Goal: Task Accomplishment & Management: Complete application form

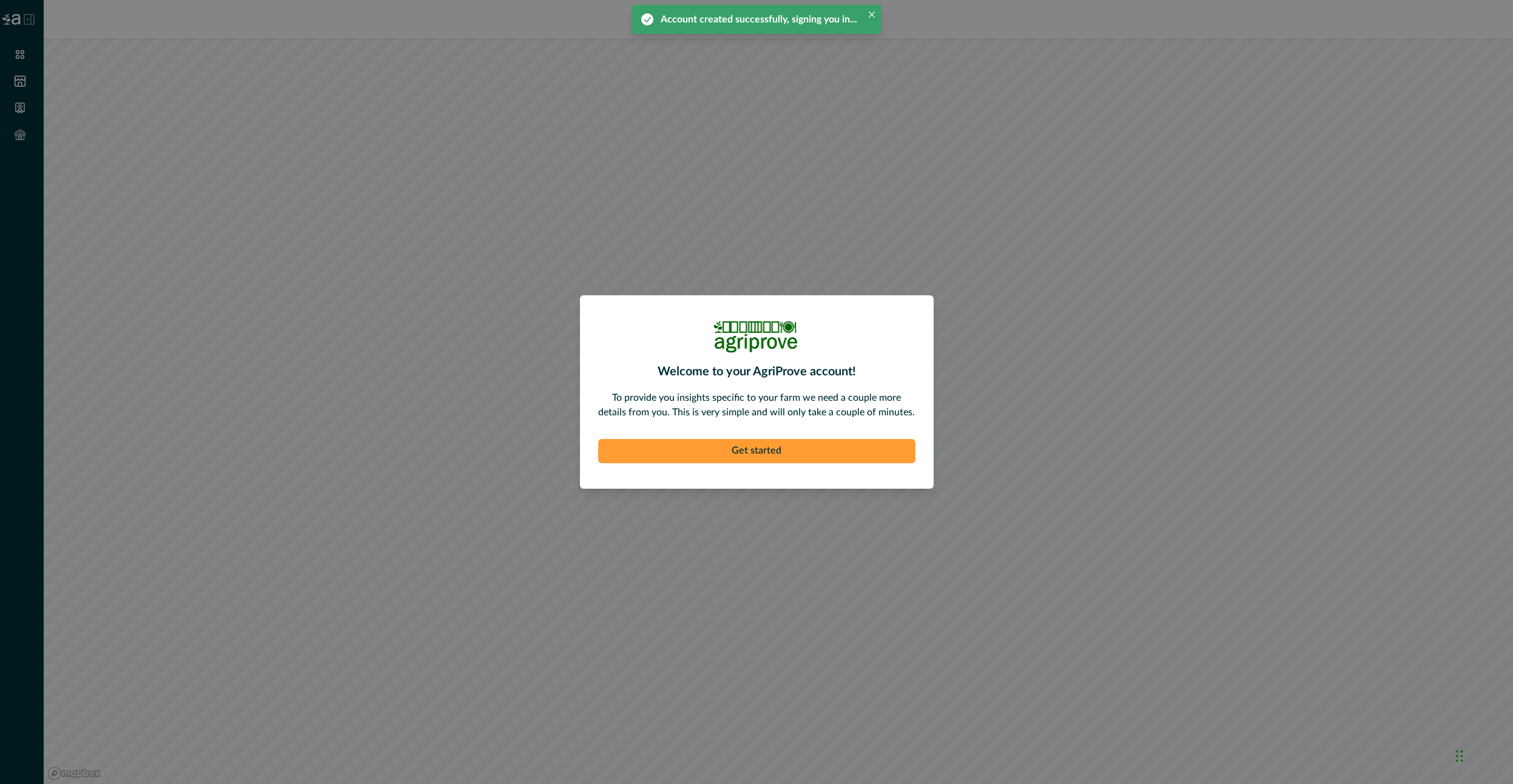
click at [780, 439] on button "Get started" at bounding box center [756, 451] width 317 height 25
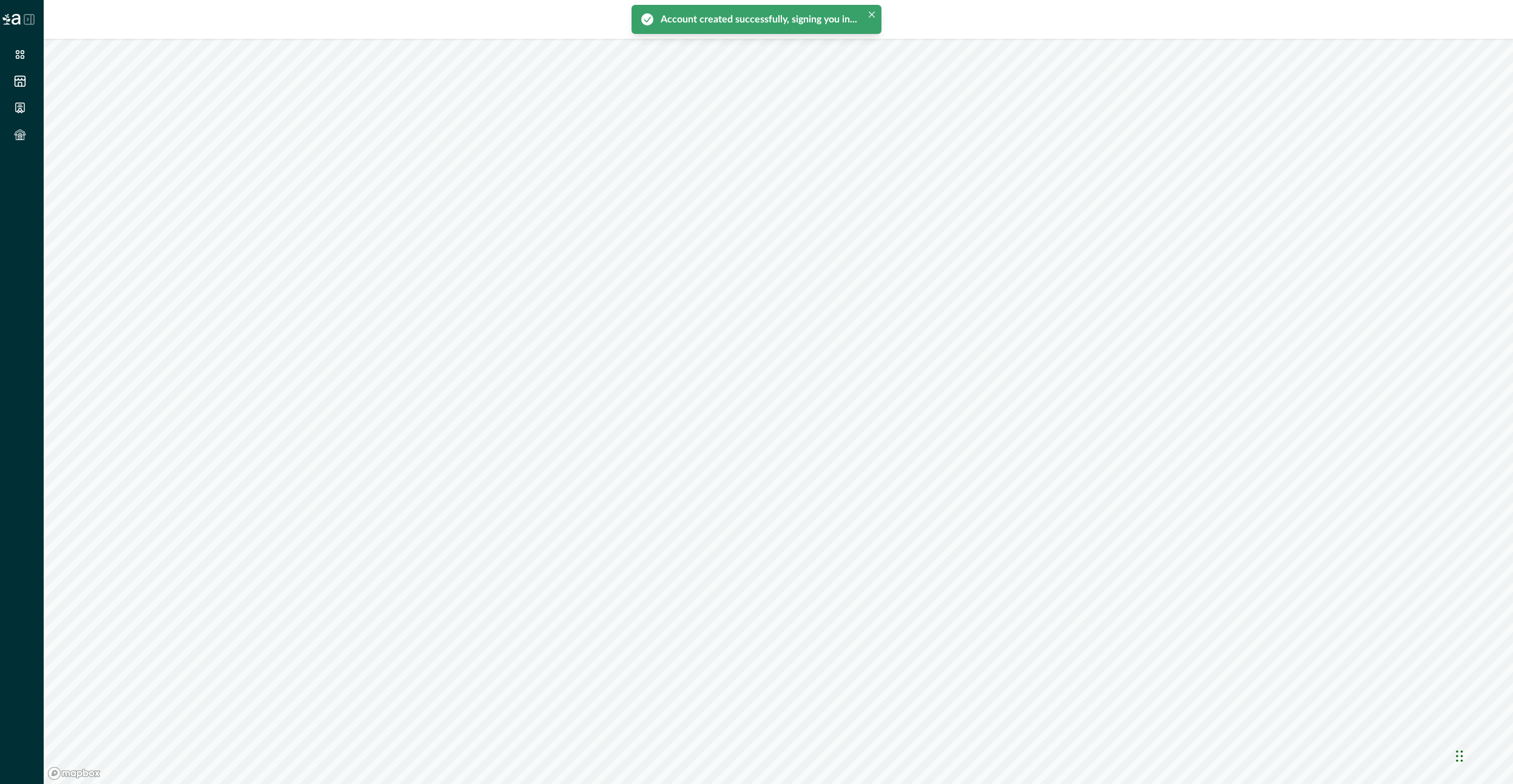
type input "*"
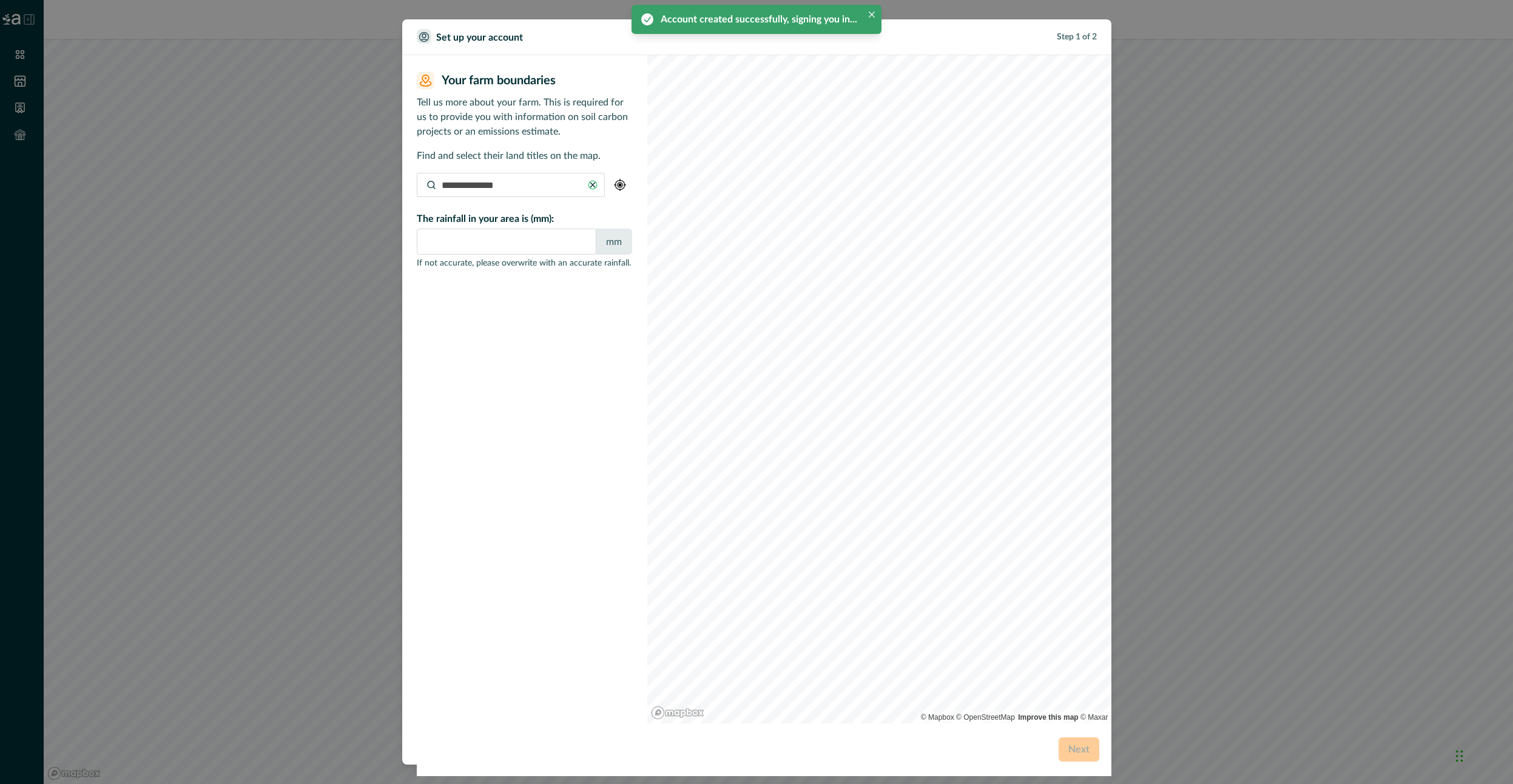
click at [547, 193] on input at bounding box center [510, 185] width 188 height 25
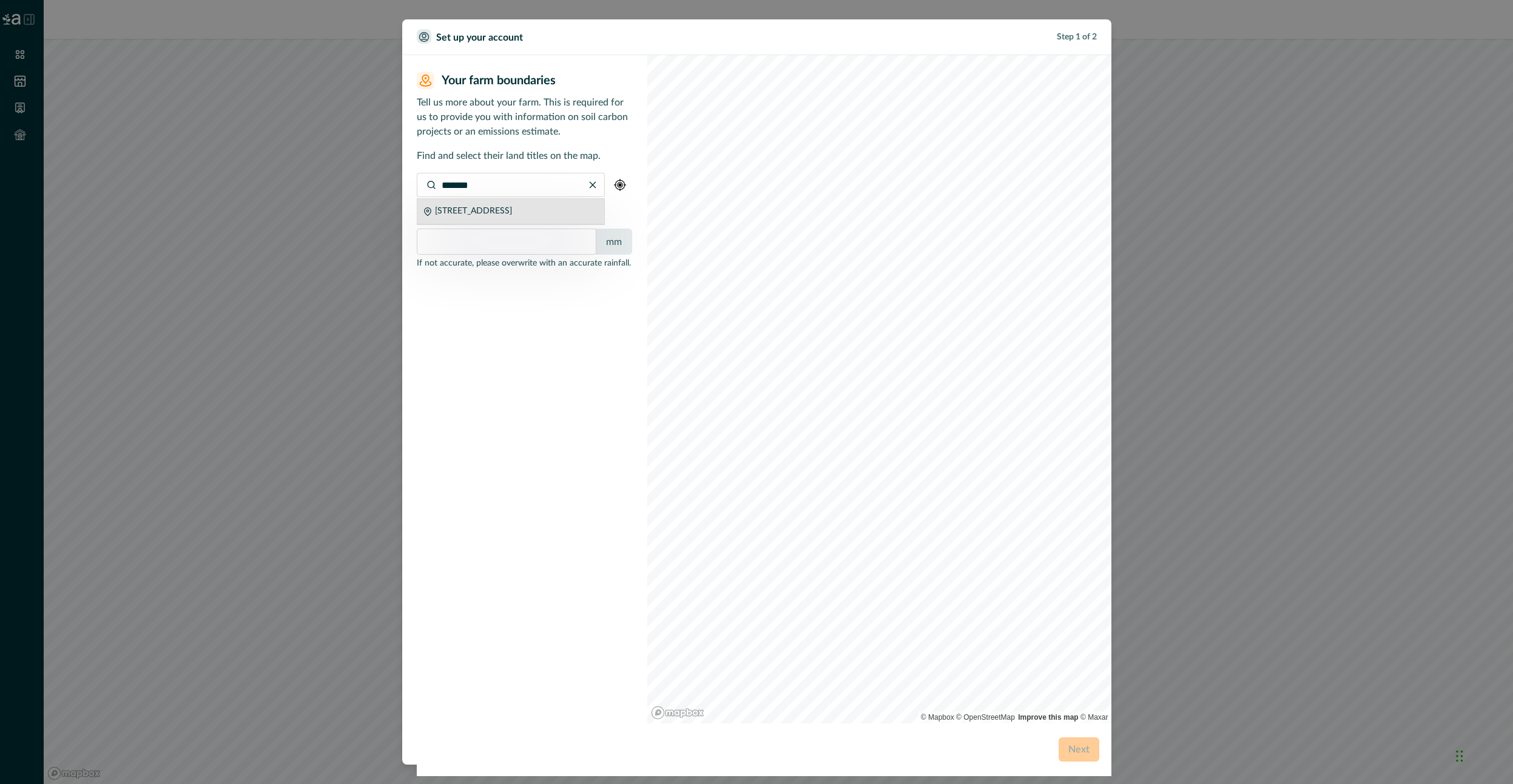
click at [480, 216] on p "[STREET_ADDRESS]" at bounding box center [473, 211] width 77 height 13
type input "**********"
type input "****"
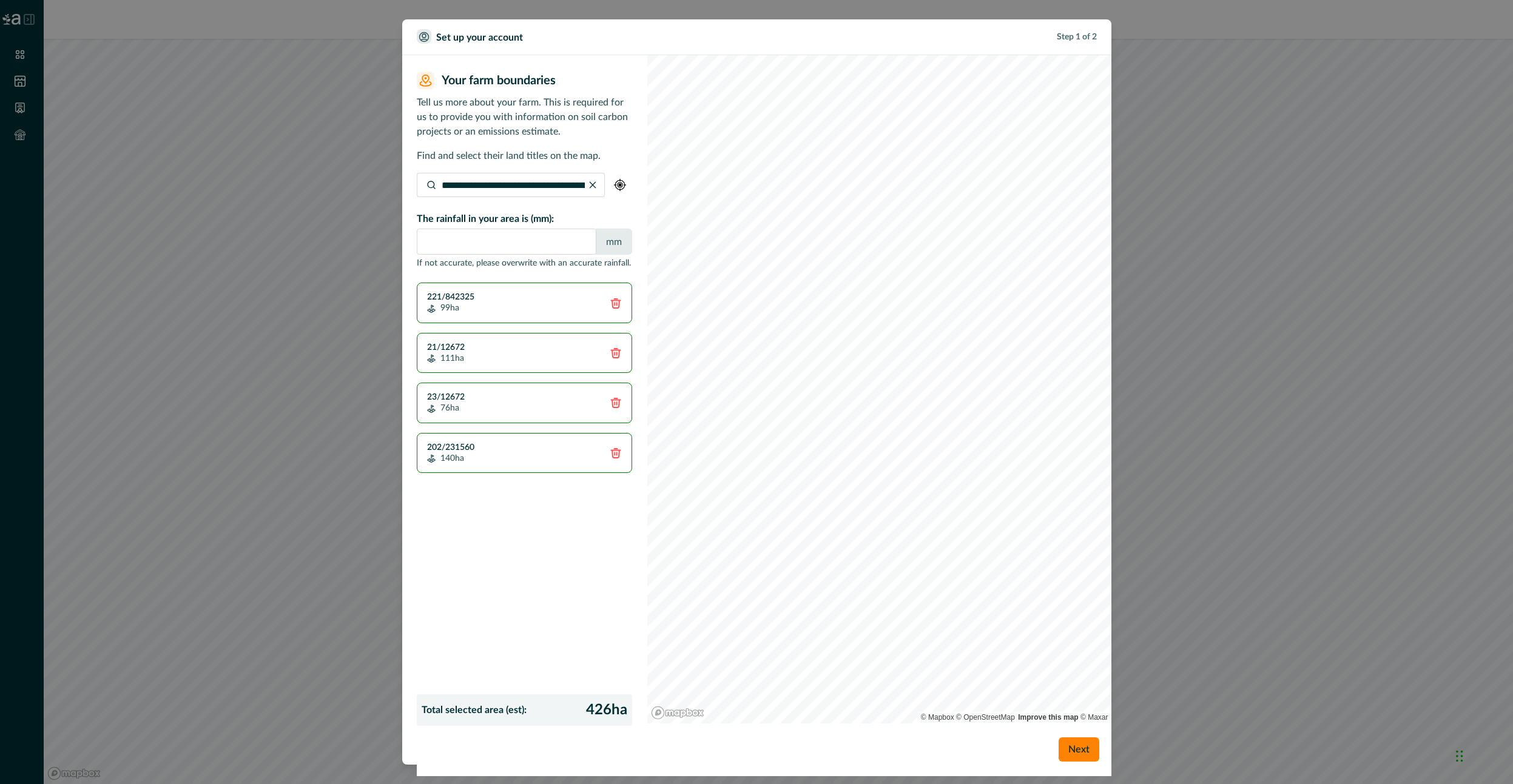
click at [620, 298] on icon at bounding box center [616, 303] width 12 height 12
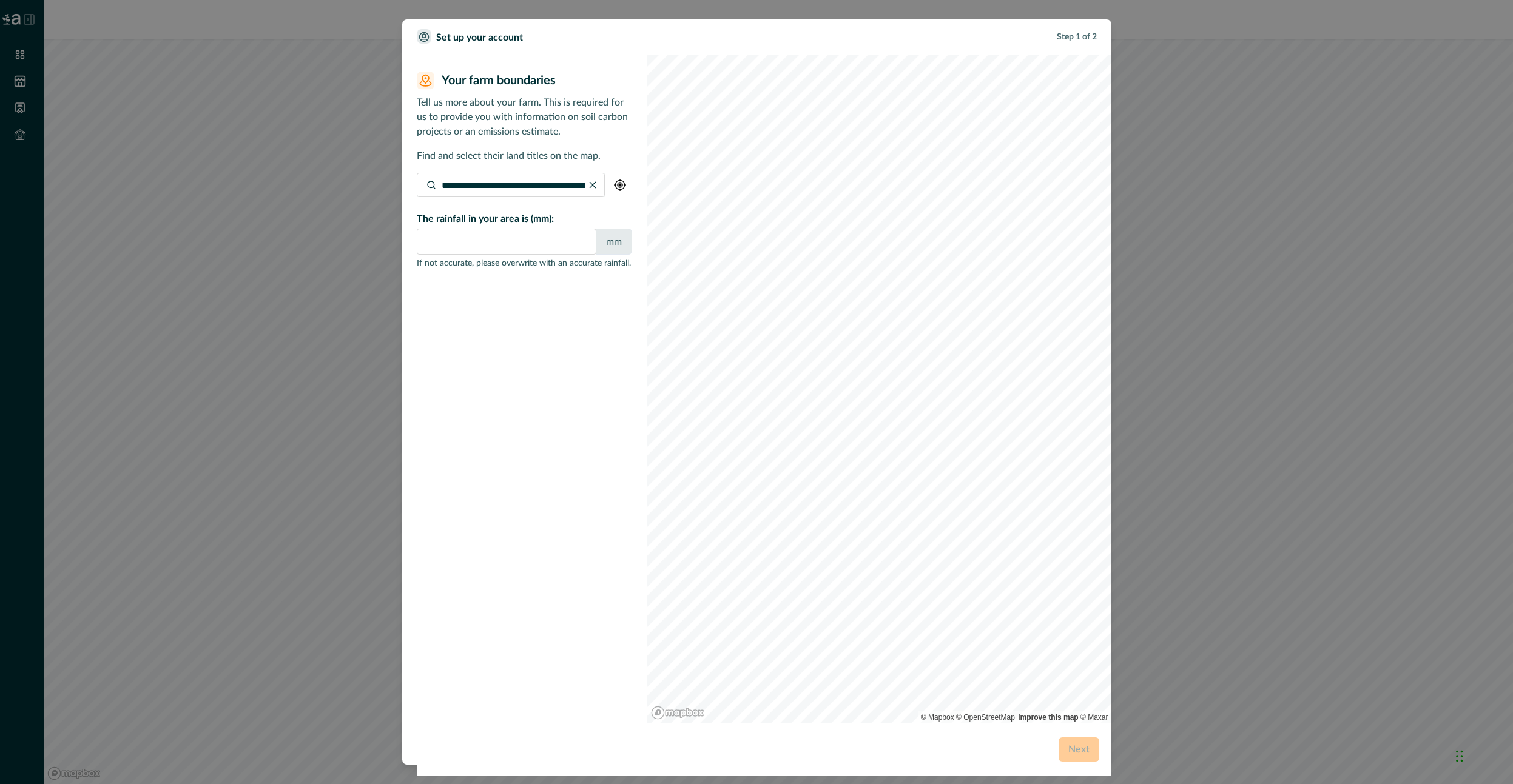
click at [521, 198] on div "The rainfall in your area is (mm): **** mm If not accurate, please overwrite wi…" at bounding box center [524, 230] width 216 height 66
click at [524, 188] on input "**********" at bounding box center [510, 185] width 188 height 25
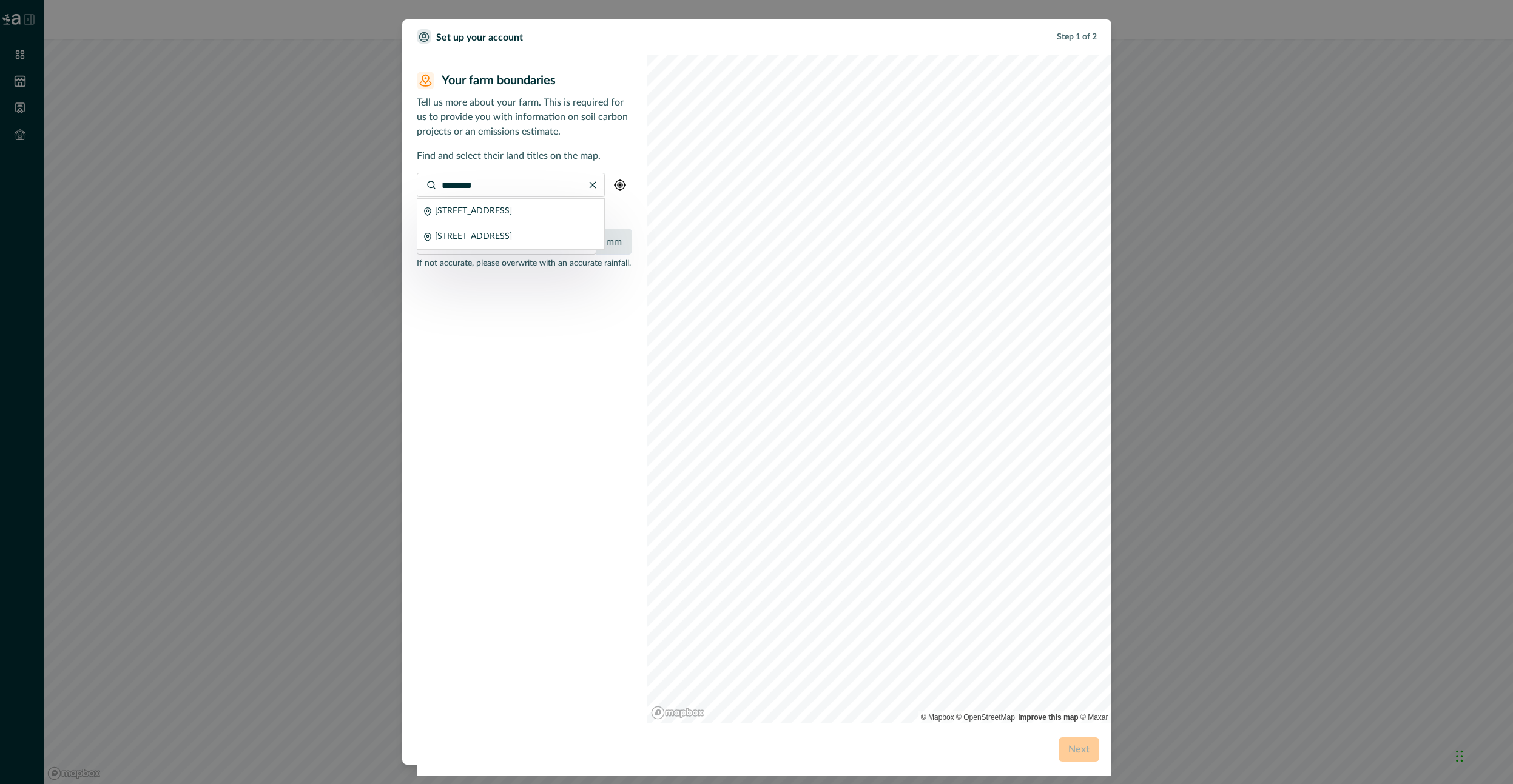
drag, startPoint x: 540, startPoint y: 222, endPoint x: 528, endPoint y: 180, distance: 43.7
click at [528, 198] on div "[STREET_ADDRESS]" at bounding box center [510, 224] width 188 height 52
click at [518, 180] on input "********" at bounding box center [510, 185] width 188 height 25
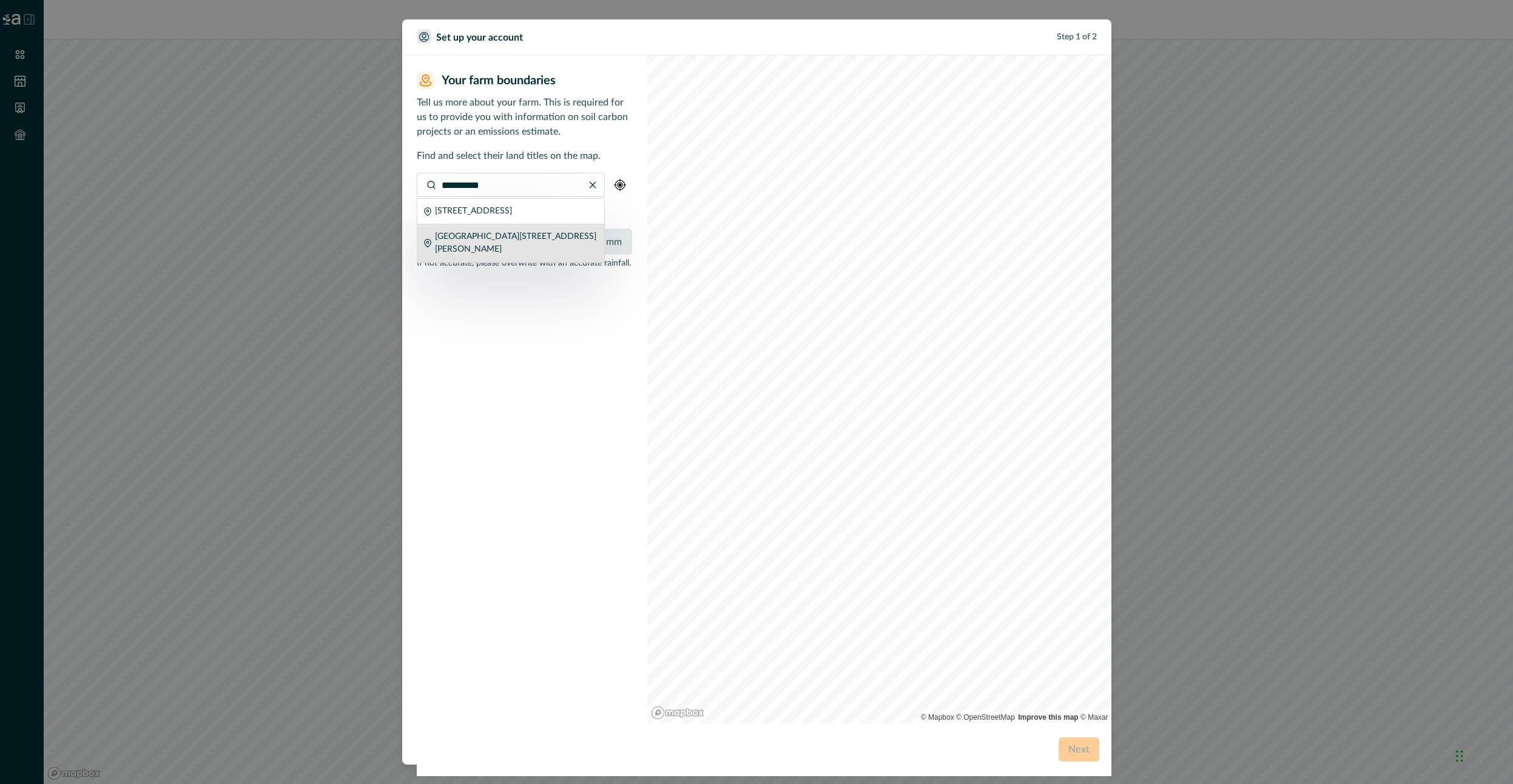
click at [496, 256] on p "[GEOGRAPHIC_DATA][STREET_ADDRESS][PERSON_NAME]" at bounding box center [516, 243] width 163 height 25
type input "**********"
type input "***"
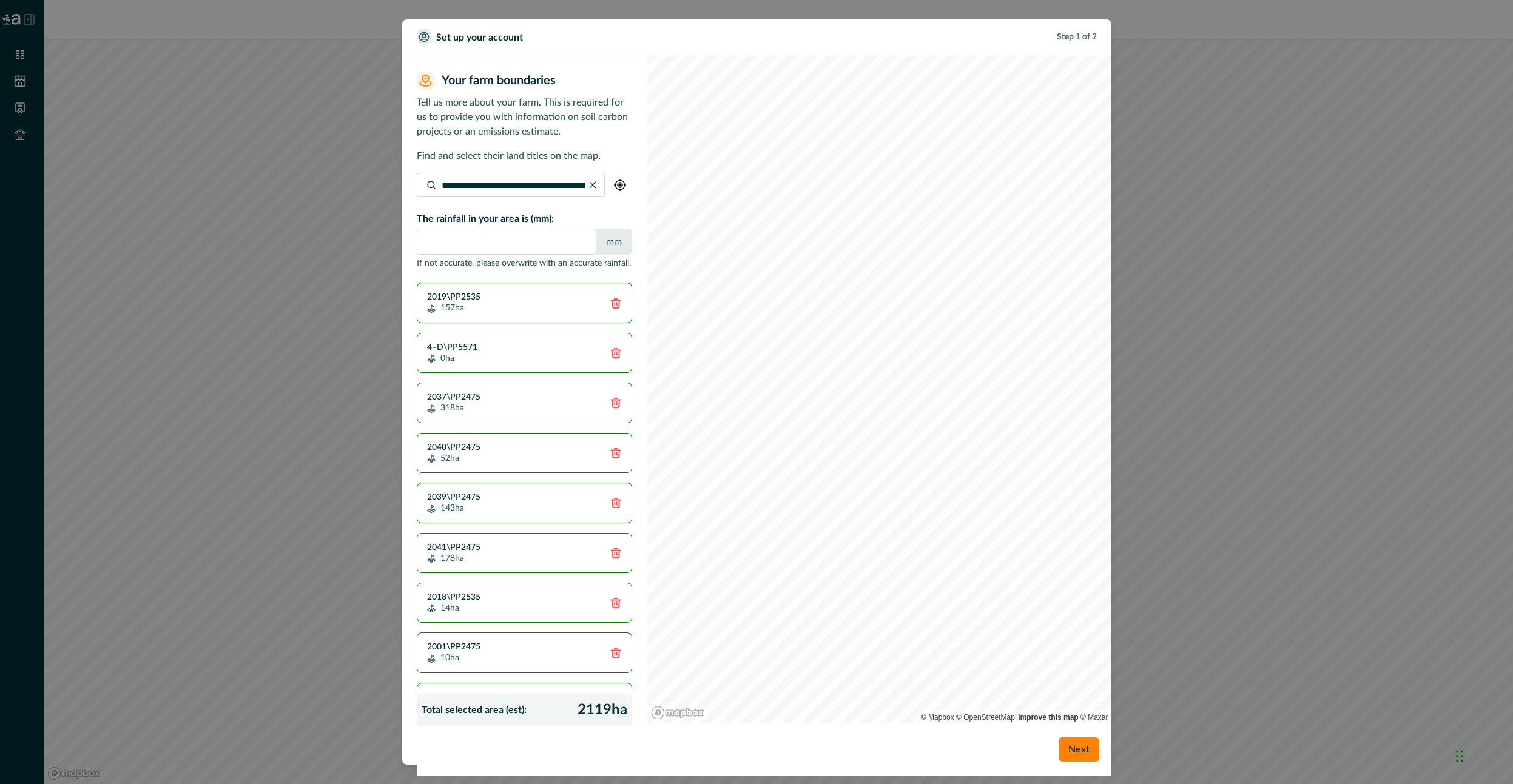
scroll to position [86, 0]
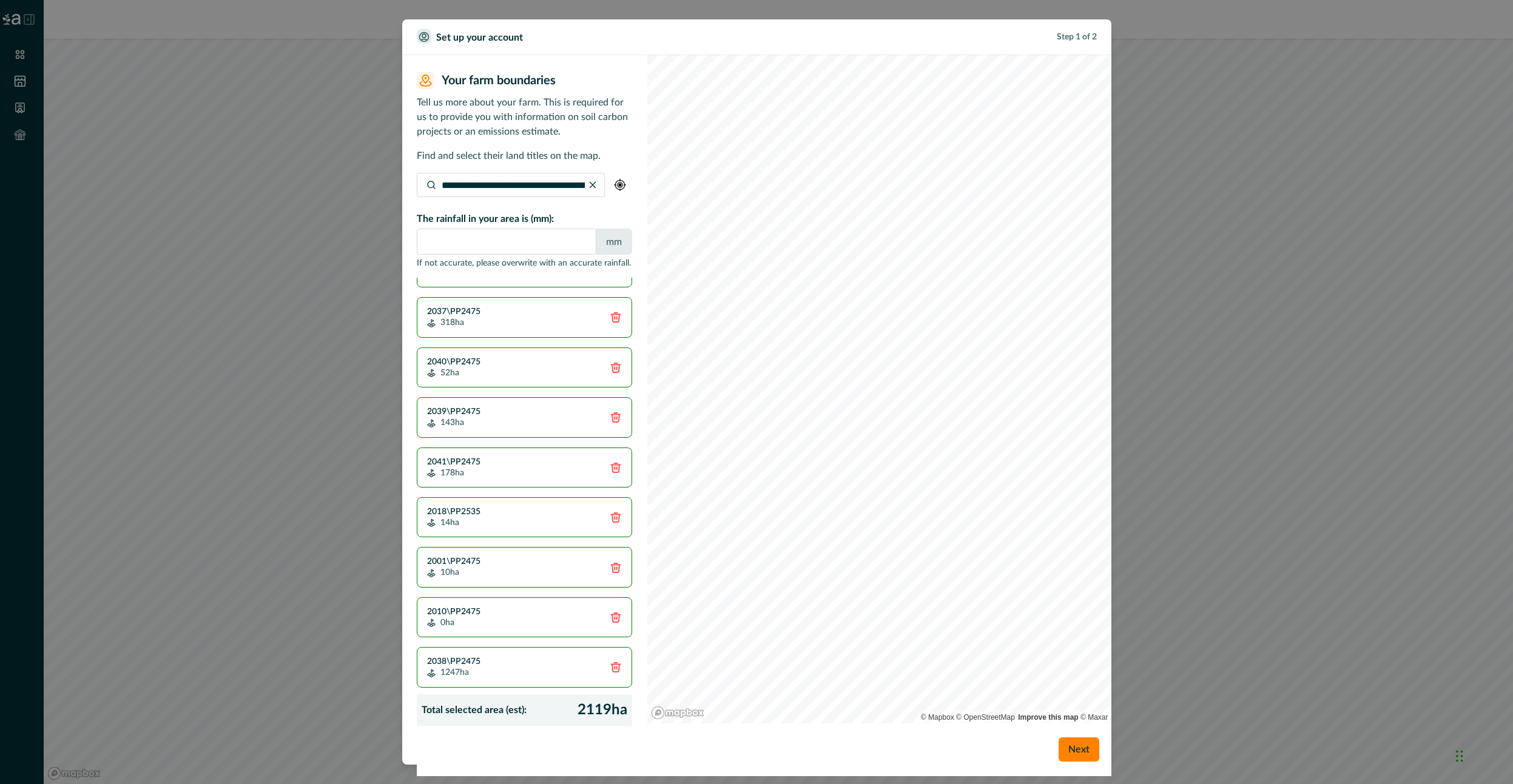
drag, startPoint x: 1070, startPoint y: 748, endPoint x: 1014, endPoint y: 738, distance: 56.9
click at [1070, 750] on button "Next" at bounding box center [1078, 750] width 40 height 25
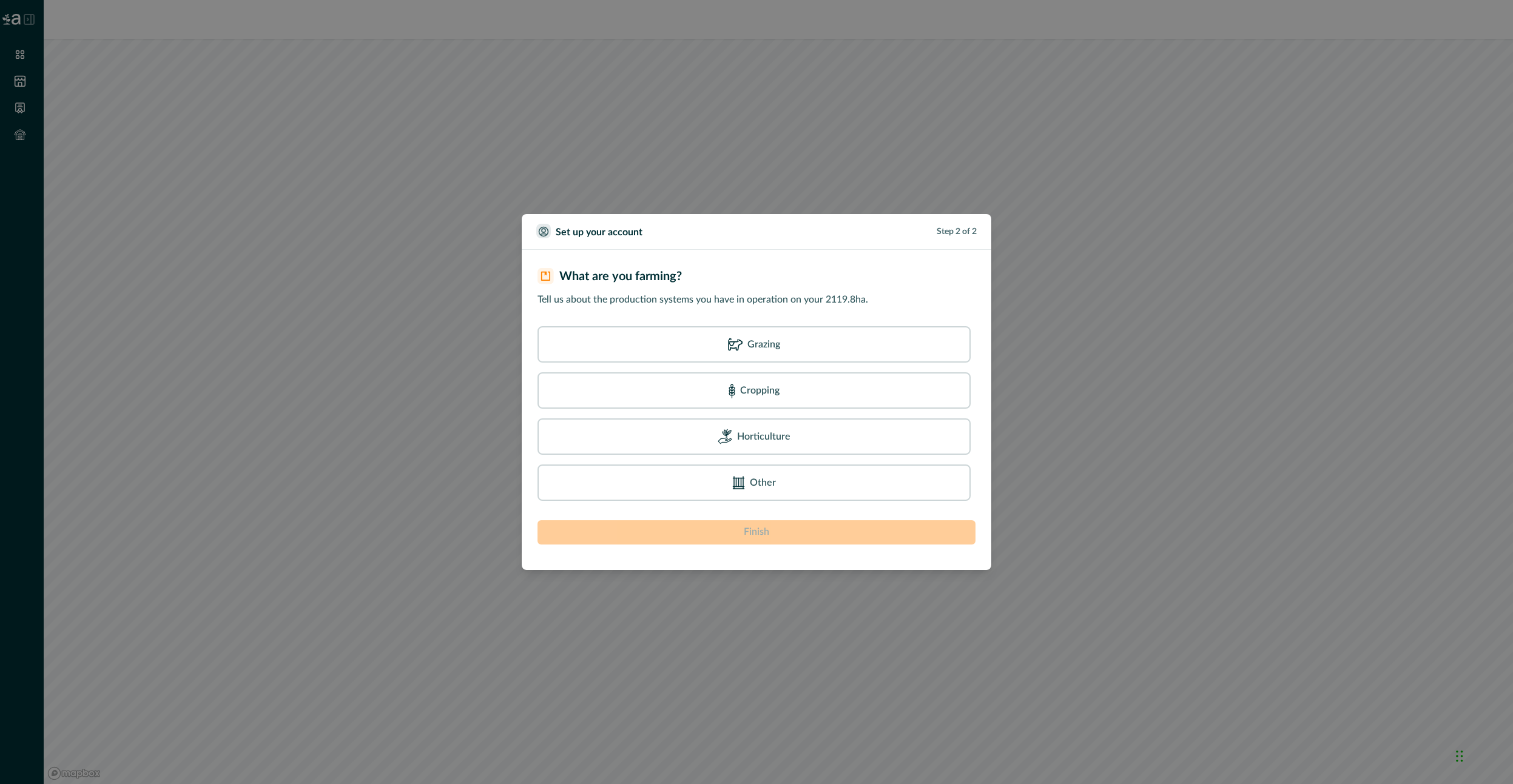
drag, startPoint x: 755, startPoint y: 387, endPoint x: 885, endPoint y: 411, distance: 132.2
click at [755, 387] on p "Cropping" at bounding box center [759, 391] width 39 height 15
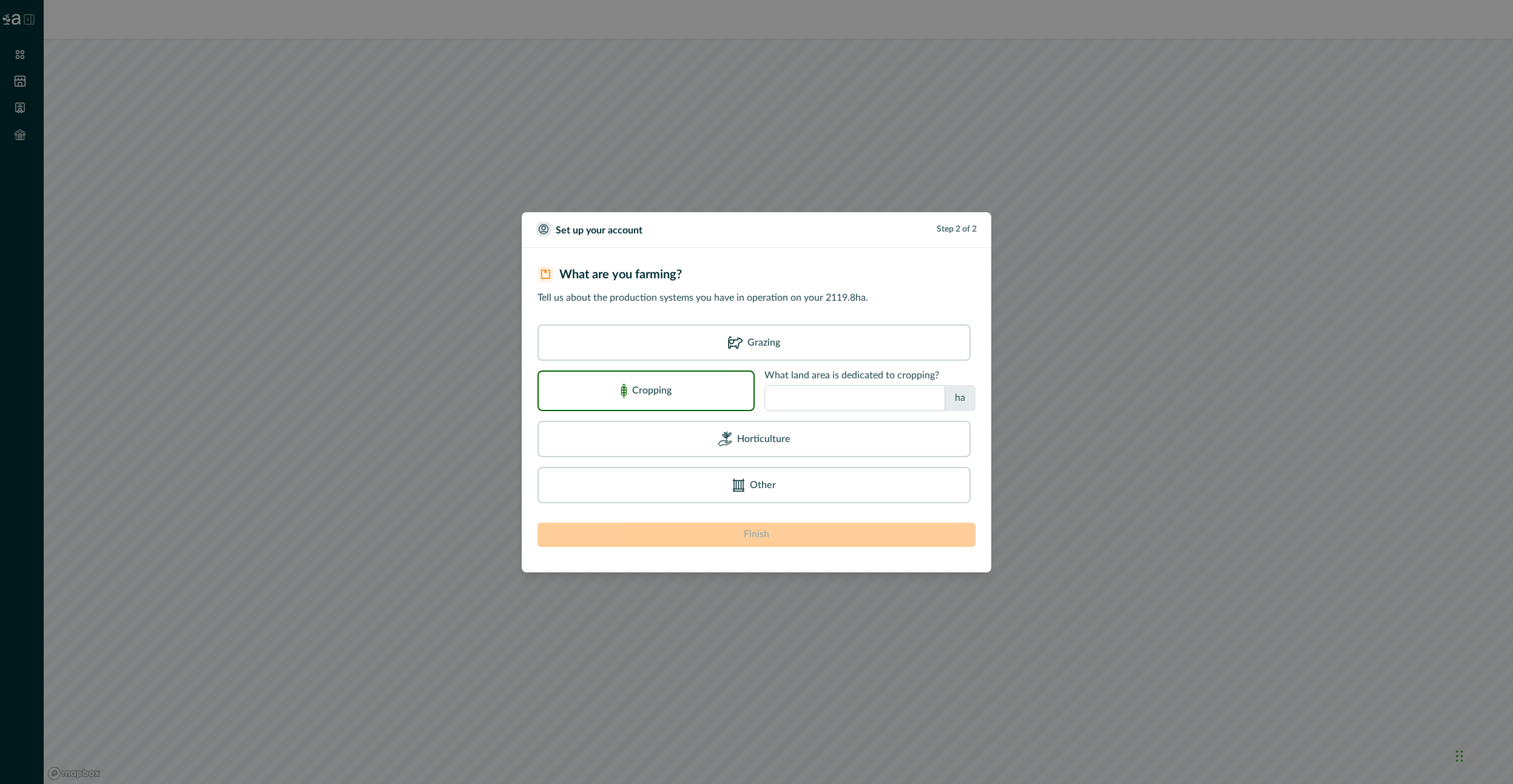
click at [822, 397] on input "number" at bounding box center [855, 397] width 180 height 26
type input "****"
click at [837, 537] on button "Finish" at bounding box center [756, 535] width 438 height 25
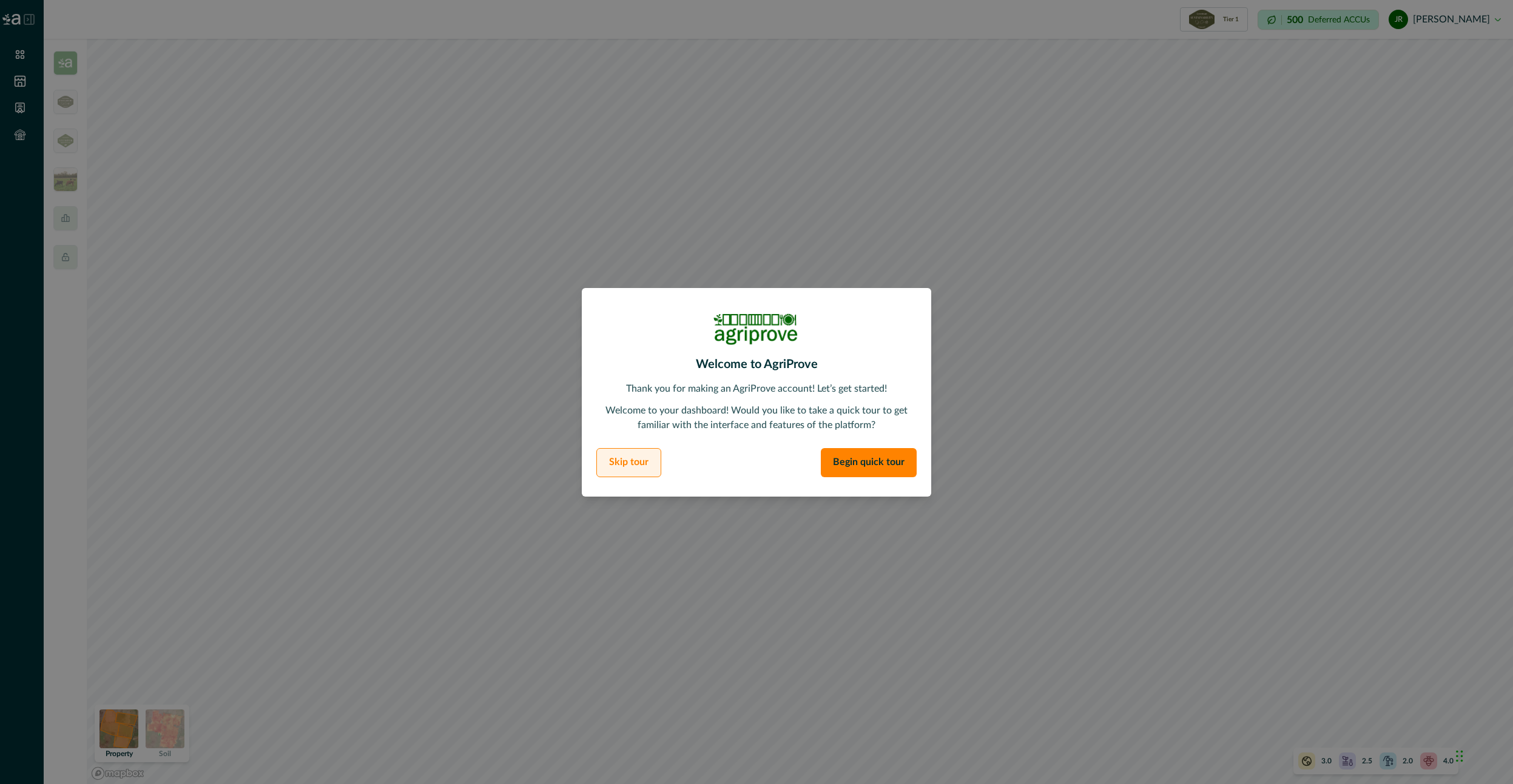
click at [618, 471] on button "Skip tour" at bounding box center [629, 463] width 65 height 29
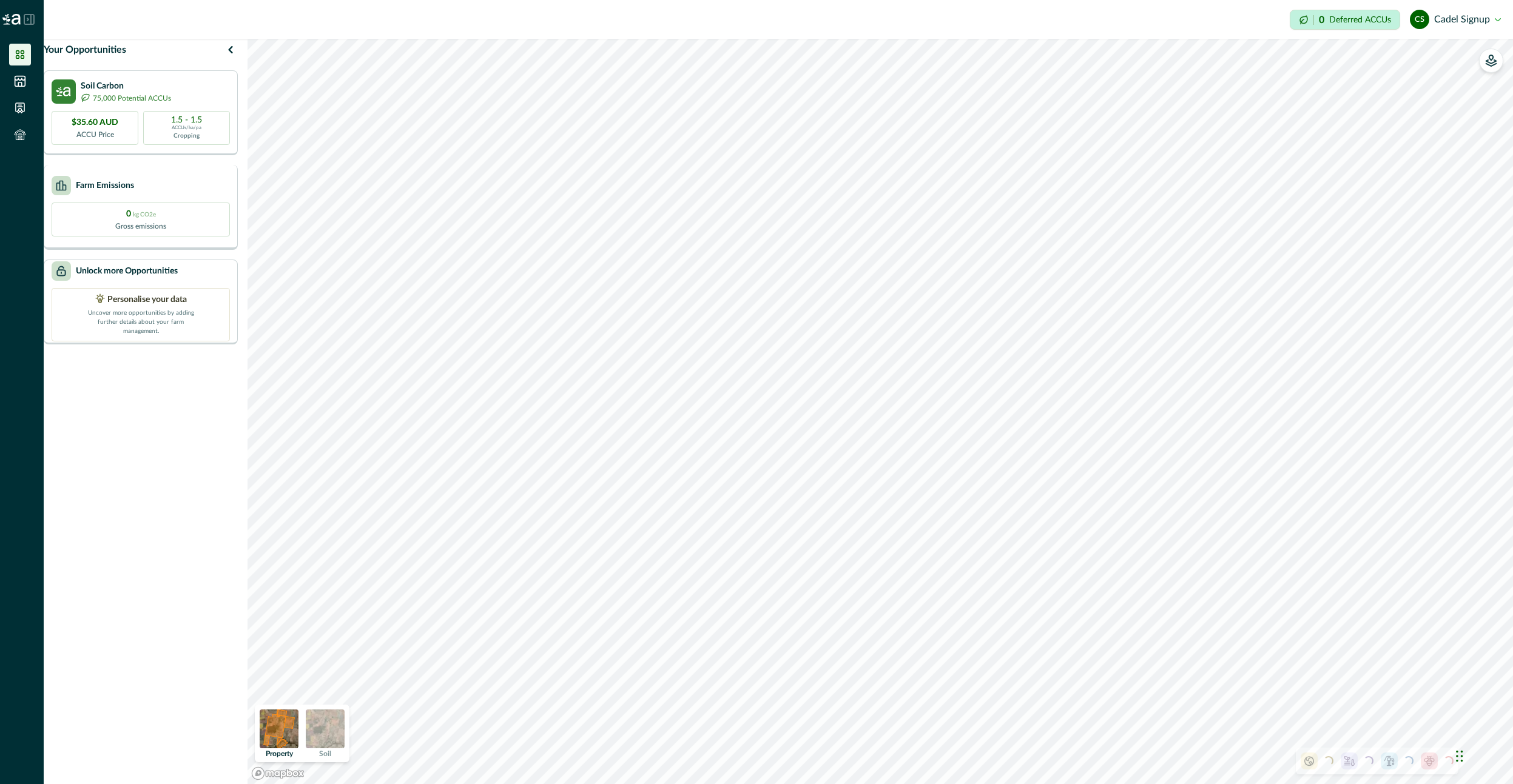
click at [129, 186] on div "Farm Emissions" at bounding box center [93, 185] width 82 height 19
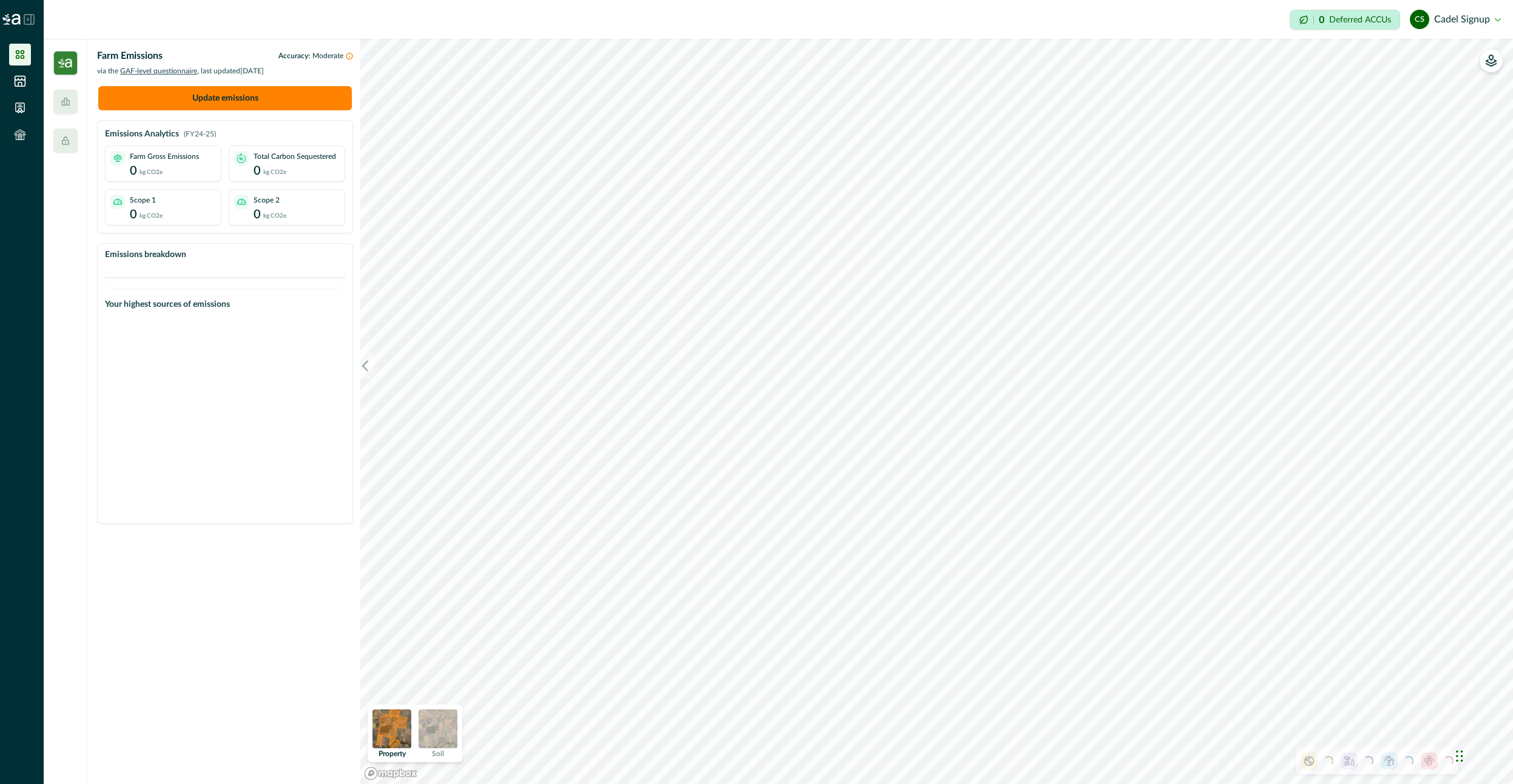
click at [66, 68] on img at bounding box center [65, 63] width 25 height 25
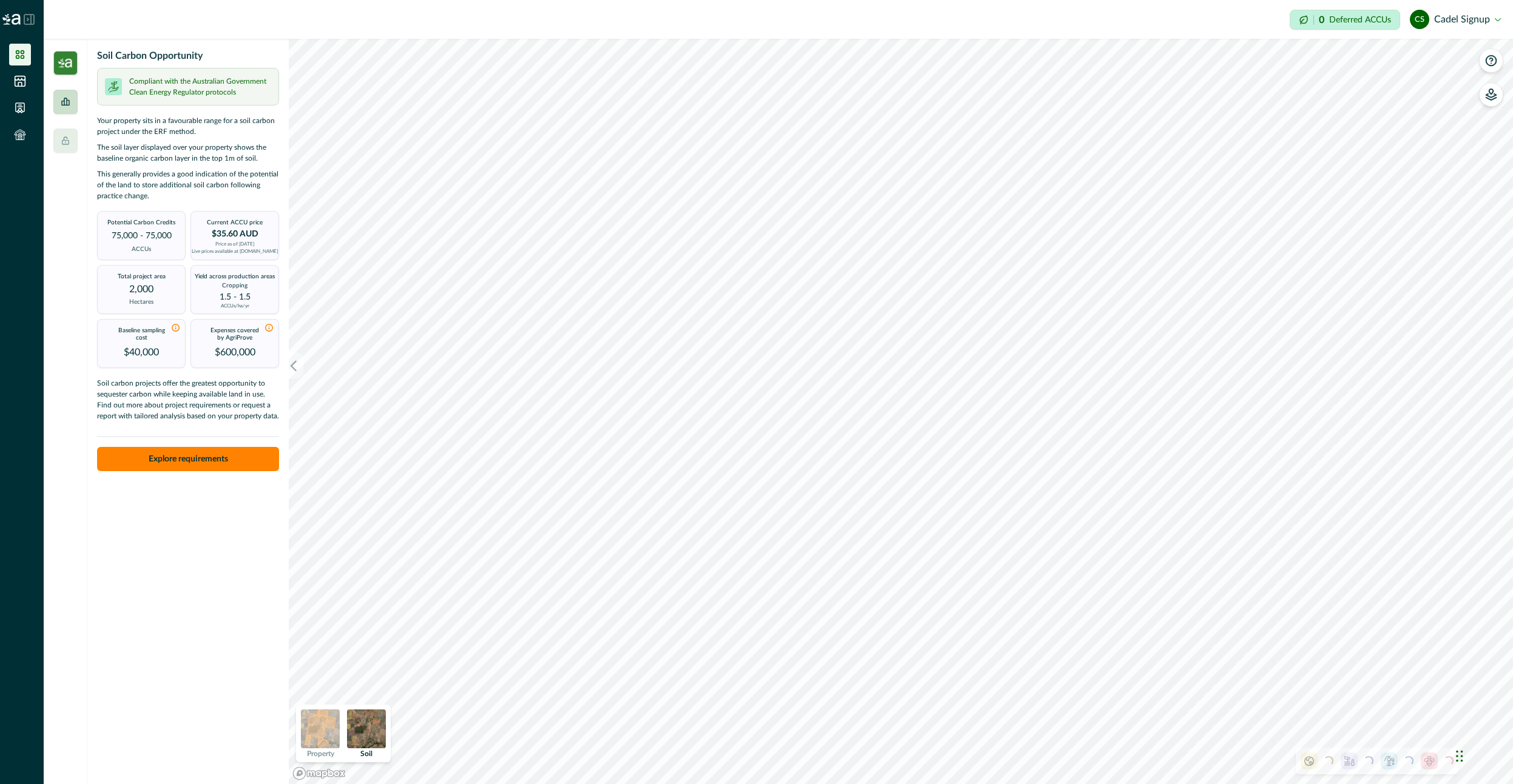
click at [68, 102] on icon at bounding box center [65, 101] width 10 height 10
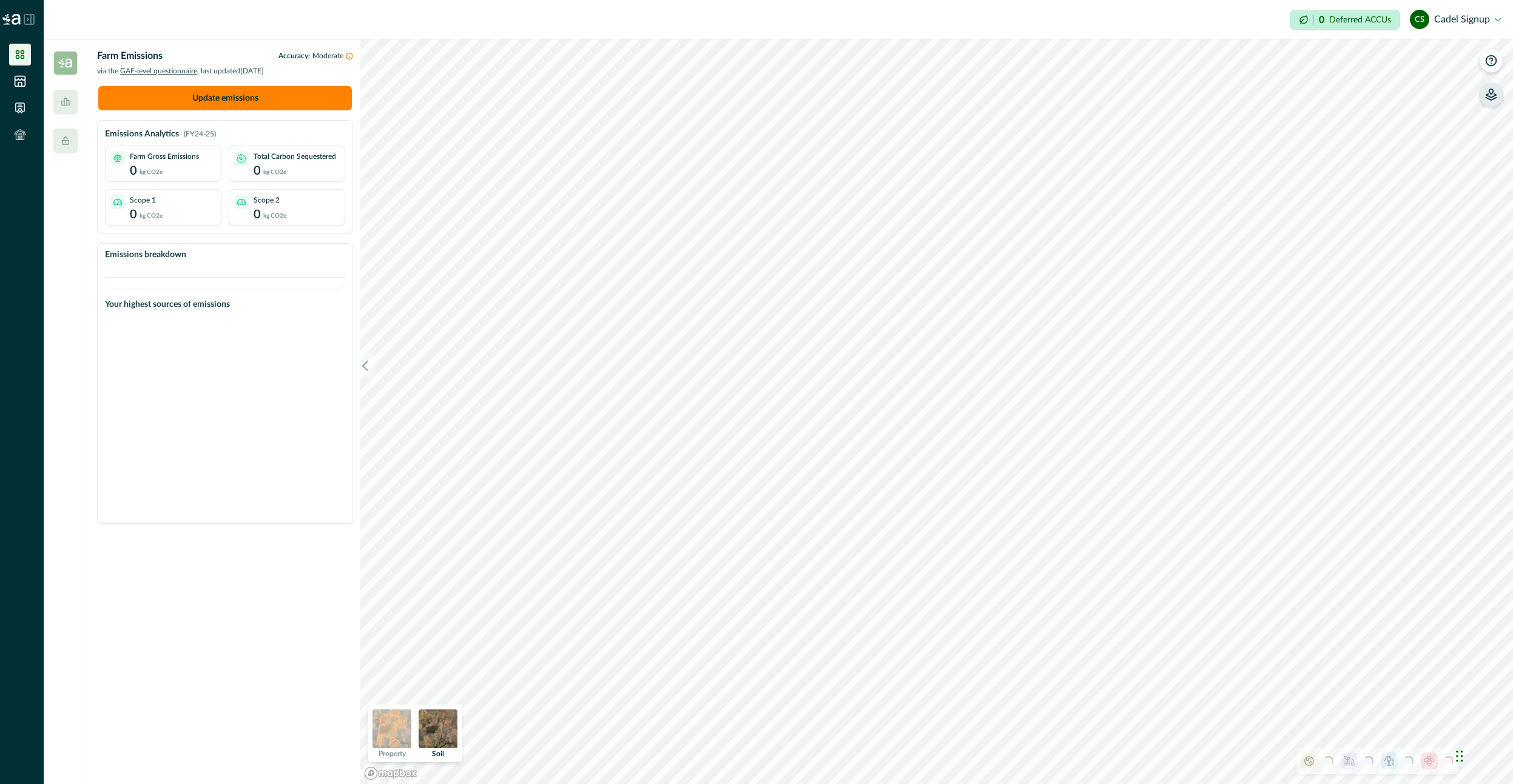
click at [1482, 95] on button "button" at bounding box center [1491, 94] width 25 height 25
click at [1494, 60] on icon "button" at bounding box center [1491, 60] width 12 height 12
click at [1494, 96] on icon "button" at bounding box center [1492, 97] width 11 height 6
click at [1338, 104] on icon "button" at bounding box center [1338, 103] width 12 height 12
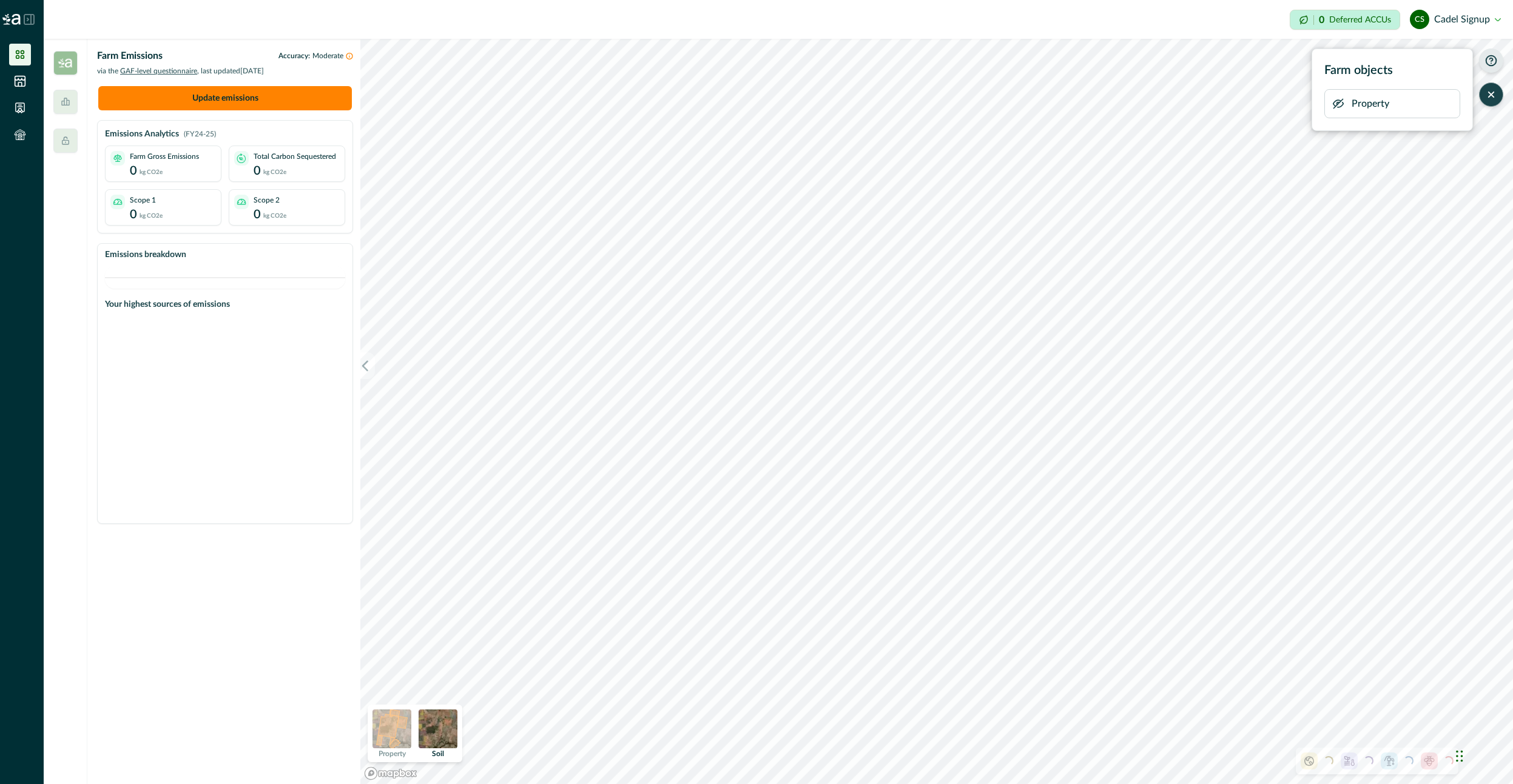
click at [1338, 104] on icon "button" at bounding box center [1338, 104] width 10 height 9
click at [1496, 96] on icon "button" at bounding box center [1491, 94] width 12 height 12
click at [399, 726] on img at bounding box center [392, 729] width 39 height 39
click at [1497, 60] on button "button" at bounding box center [1491, 60] width 25 height 25
click at [1335, 104] on icon "button" at bounding box center [1338, 103] width 12 height 12
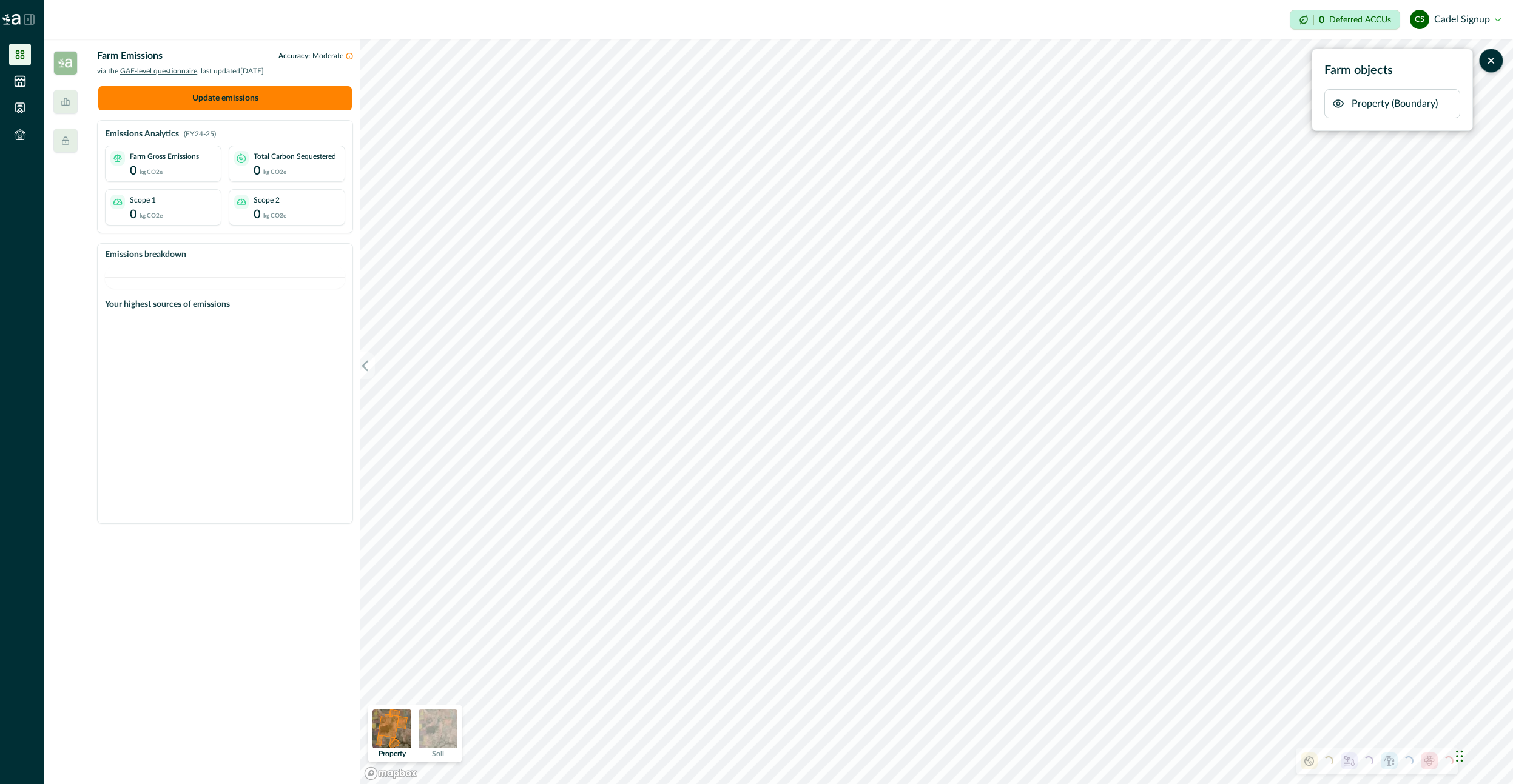
click at [1335, 104] on icon "button" at bounding box center [1338, 103] width 12 height 12
click at [1339, 109] on icon "button" at bounding box center [1338, 103] width 12 height 12
click at [1492, 62] on icon "button" at bounding box center [1490, 60] width 5 height 5
click at [1493, 62] on icon "button" at bounding box center [1492, 62] width 11 height 6
click at [158, 166] on p "kg CO2e" at bounding box center [151, 171] width 23 height 11
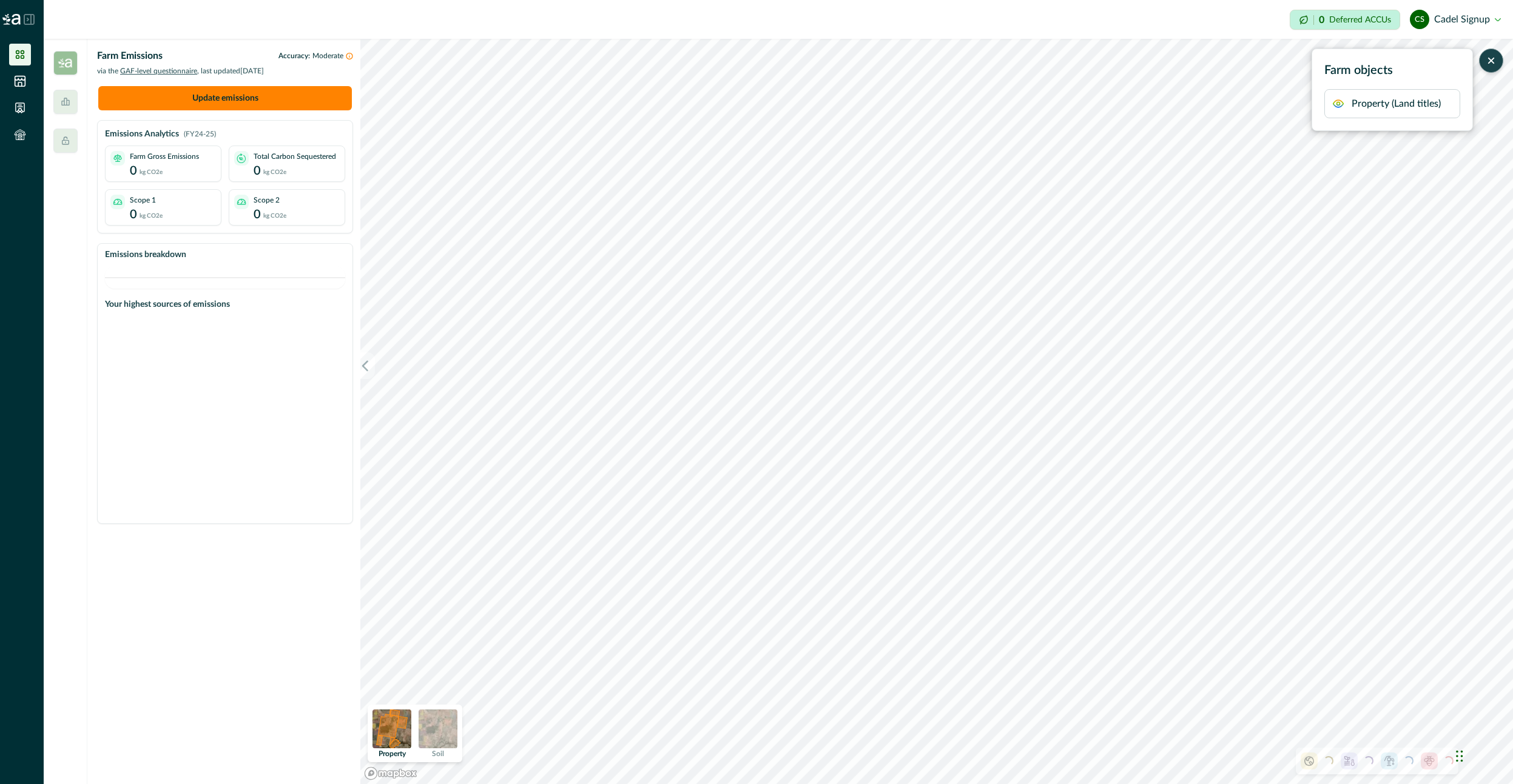
click at [228, 96] on button "Update emissions" at bounding box center [225, 98] width 253 height 25
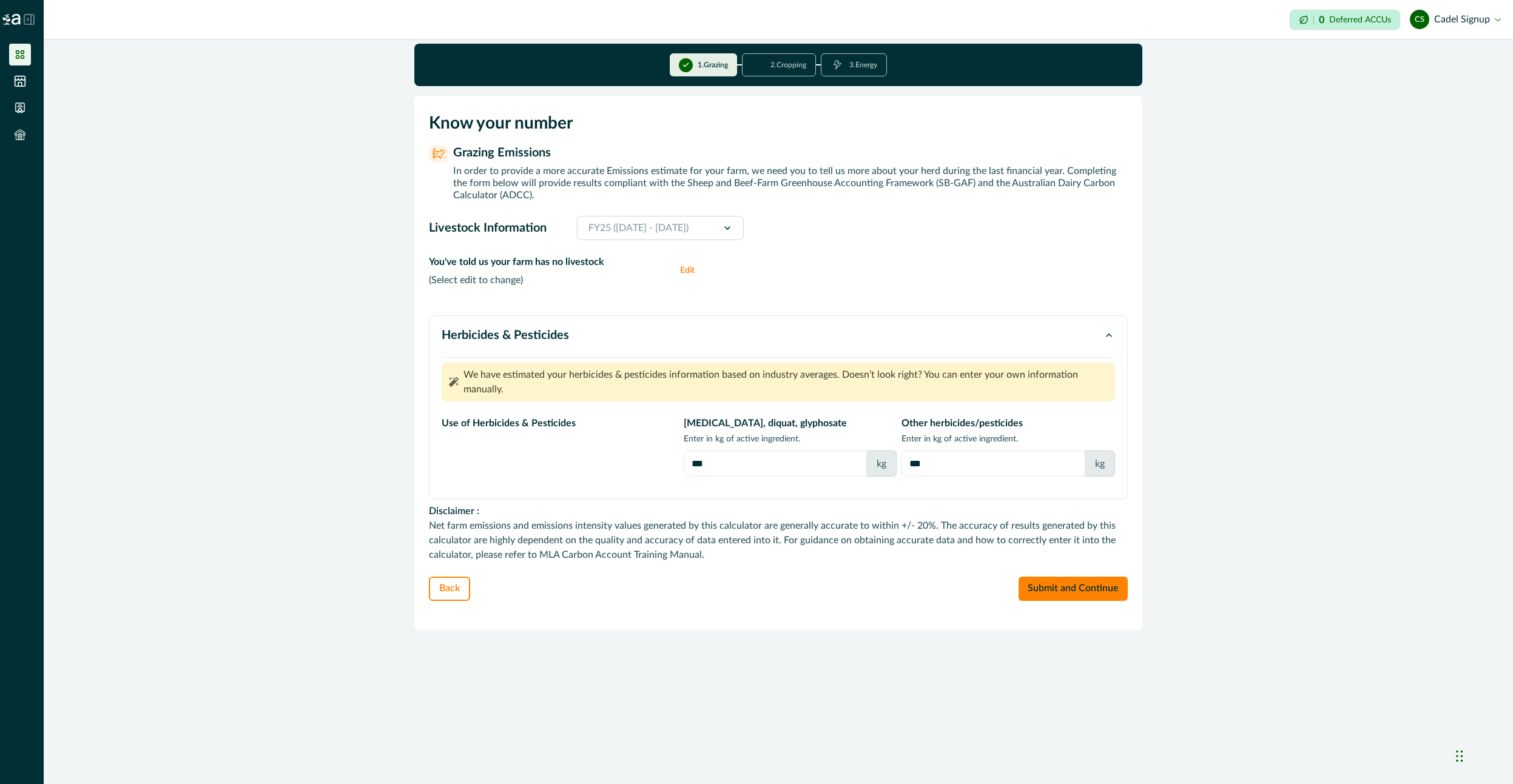
click at [14, 58] on icon at bounding box center [20, 54] width 12 height 12
